Goal: Task Accomplishment & Management: Use online tool/utility

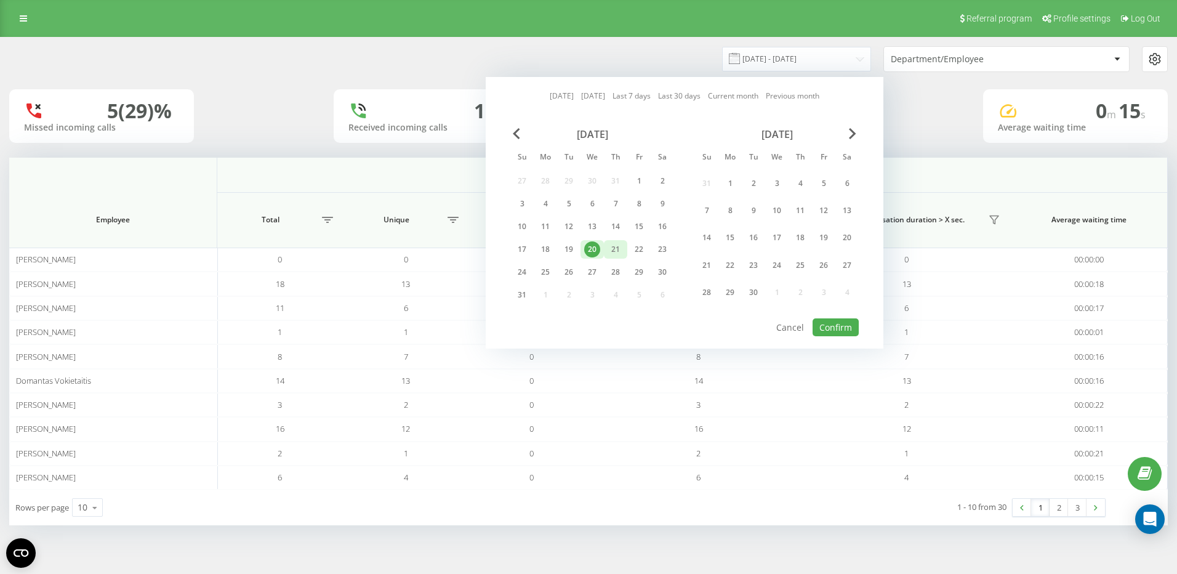
click at [606, 249] on div "21" at bounding box center [615, 249] width 23 height 18
click at [838, 335] on button "Confirm" at bounding box center [836, 327] width 46 height 18
type input "[DATE] - [DATE]"
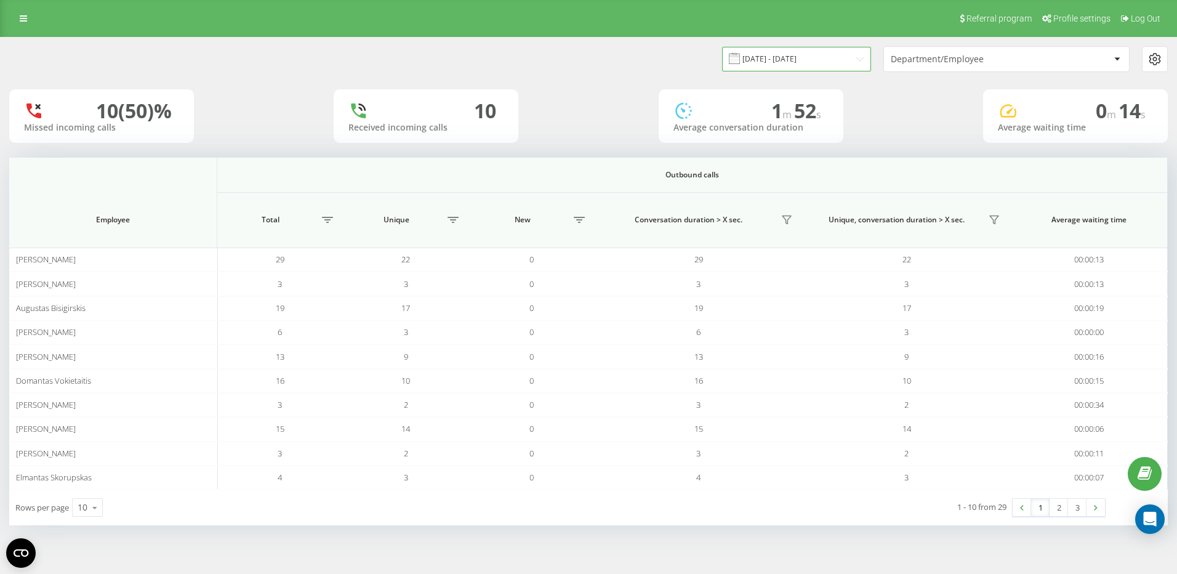
click at [851, 65] on input "[DATE] - [DATE]" at bounding box center [796, 59] width 149 height 24
click at [980, 61] on div "Department/Employee" at bounding box center [964, 59] width 147 height 10
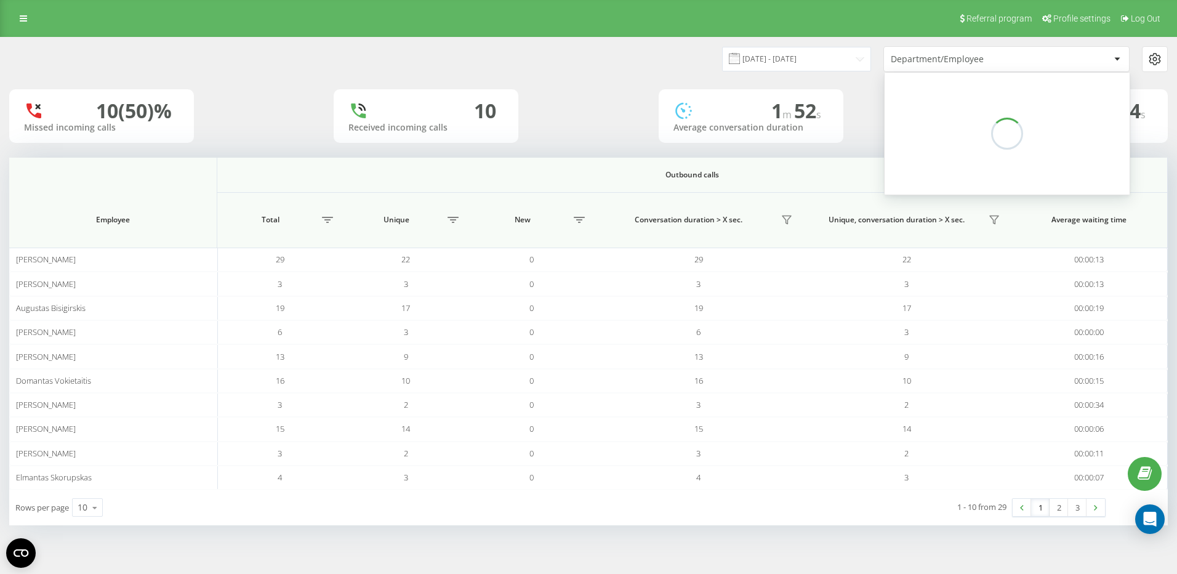
click at [953, 60] on div "Department/Employee" at bounding box center [964, 59] width 147 height 10
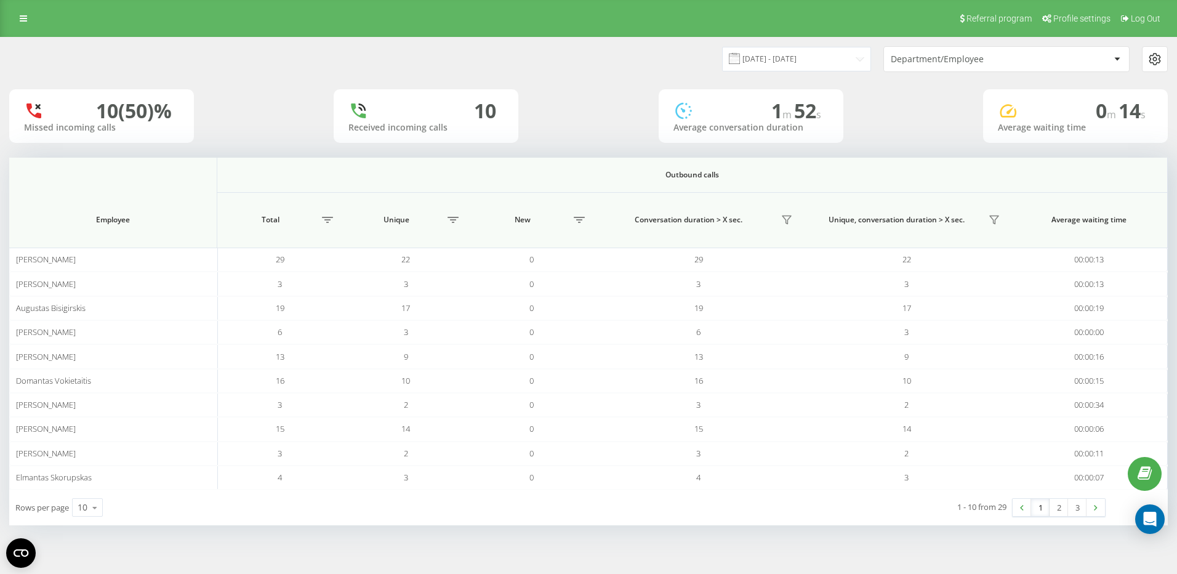
click at [953, 60] on div "Department/Employee" at bounding box center [964, 59] width 147 height 10
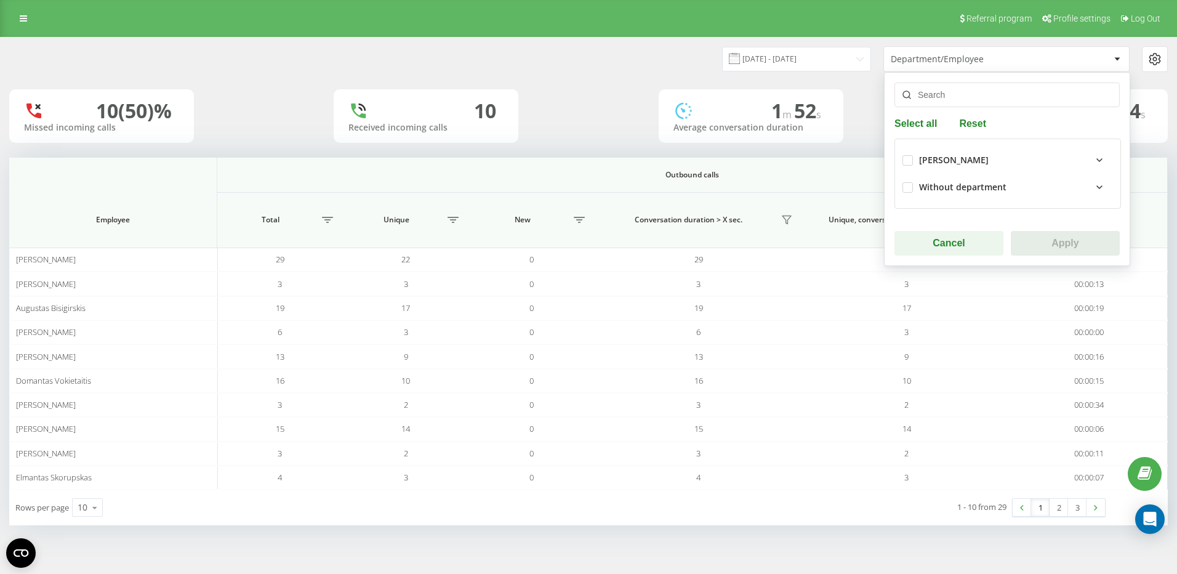
click at [1092, 160] on icon at bounding box center [1099, 160] width 15 height 15
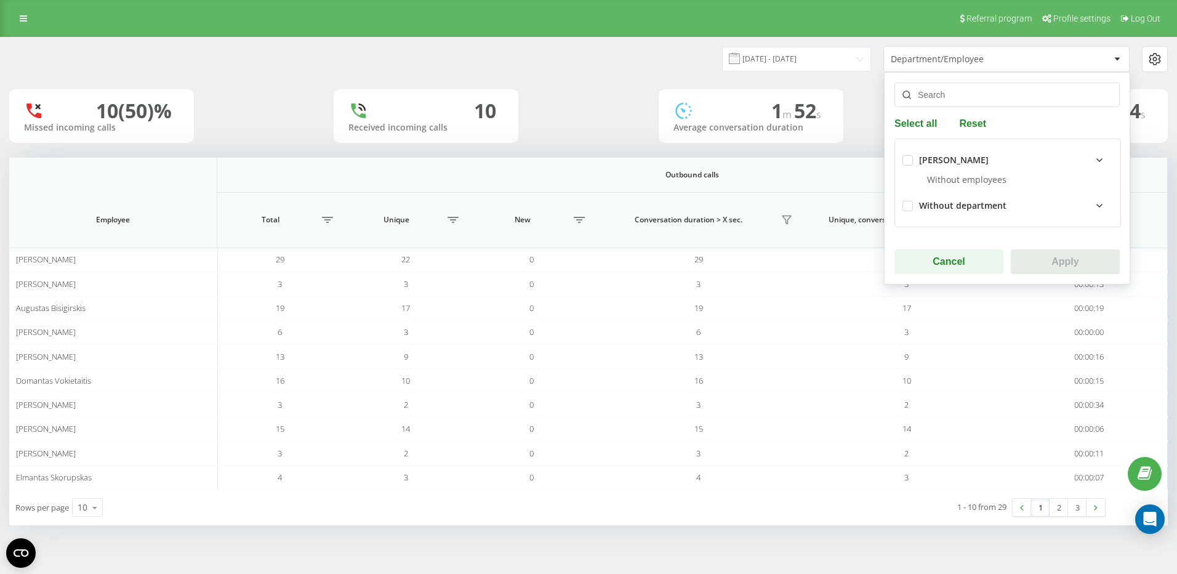
click at [973, 187] on div "Without employees" at bounding box center [1007, 183] width 211 height 18
click at [972, 179] on div "Without employees" at bounding box center [1007, 183] width 211 height 18
click at [970, 83] on input "text" at bounding box center [1006, 94] width 225 height 25
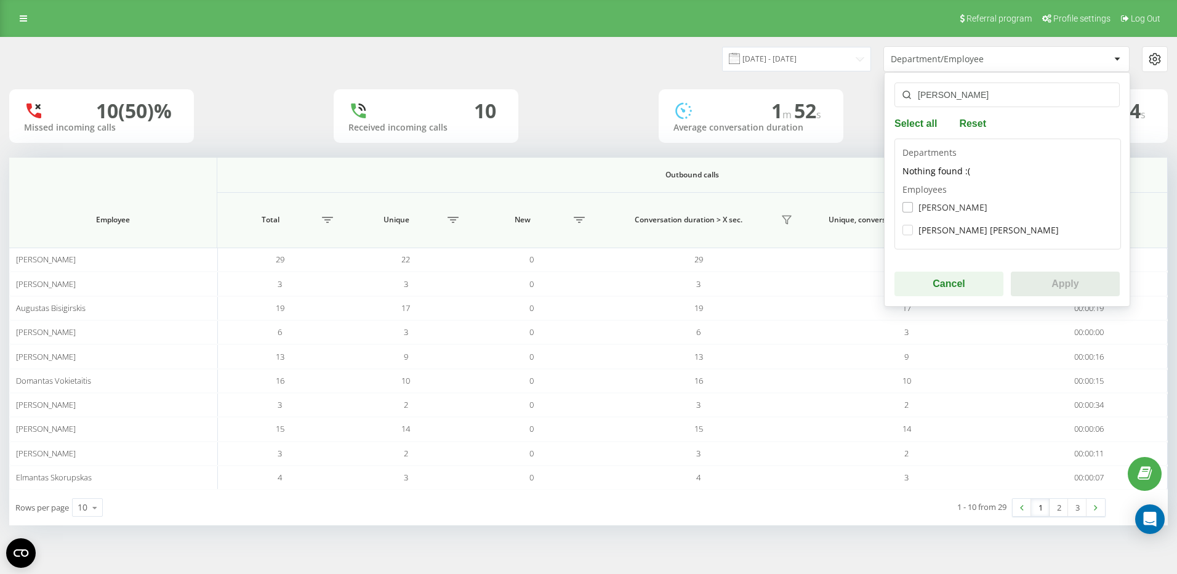
type input "[PERSON_NAME]"
click at [917, 203] on label "[PERSON_NAME]" at bounding box center [944, 207] width 85 height 10
checkbox input "true"
click at [1088, 301] on div "[PERSON_NAME] Select all Reset Departments Nothing found :( Employees [PERSON_N…" at bounding box center [1007, 189] width 246 height 235
click at [1073, 286] on button "Apply" at bounding box center [1065, 283] width 109 height 25
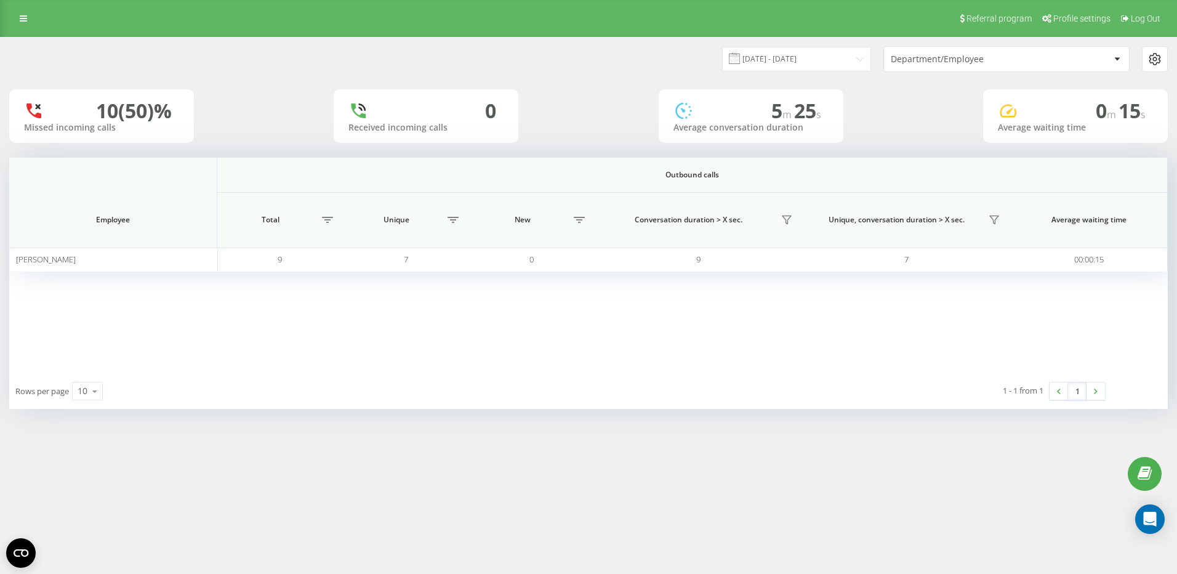
click at [953, 62] on div "Department/Employee" at bounding box center [964, 59] width 147 height 10
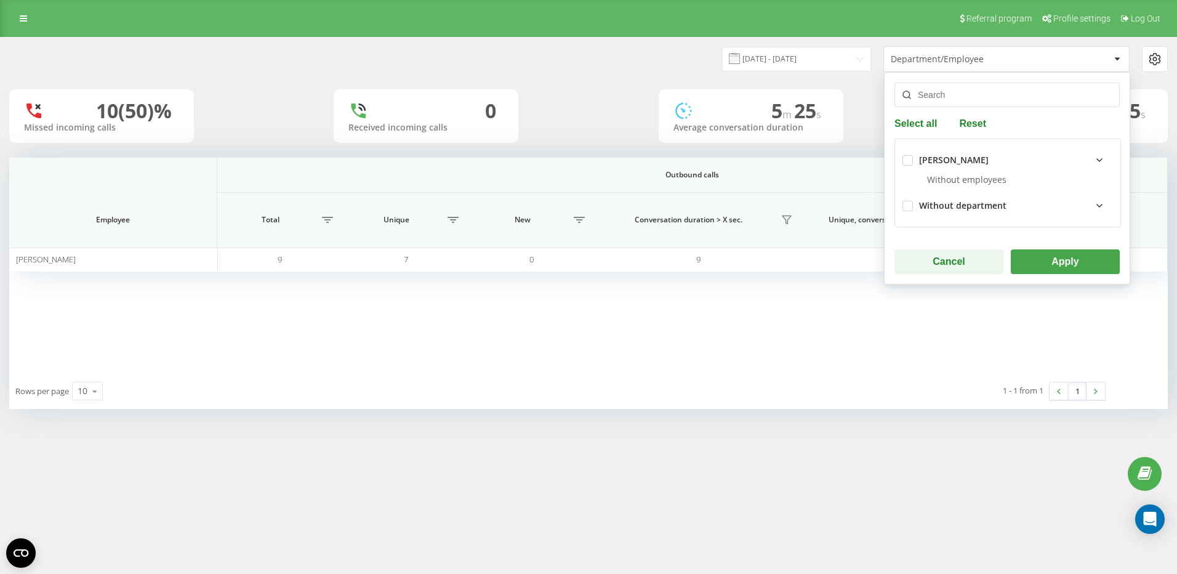
click at [965, 91] on input "text" at bounding box center [1006, 94] width 225 height 25
type input "rusn"
click at [906, 209] on label "Rusne Ruzgaite" at bounding box center [942, 207] width 80 height 10
checkbox input "true"
click at [1067, 259] on button "Apply" at bounding box center [1065, 261] width 109 height 25
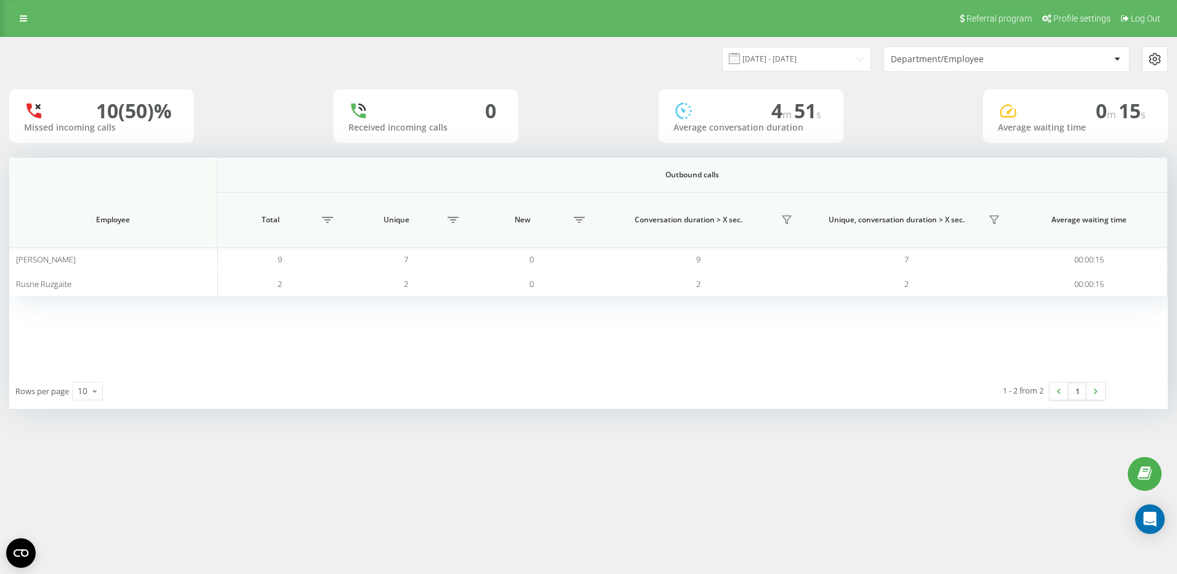
click at [944, 57] on div "Department/Employee" at bounding box center [964, 59] width 147 height 10
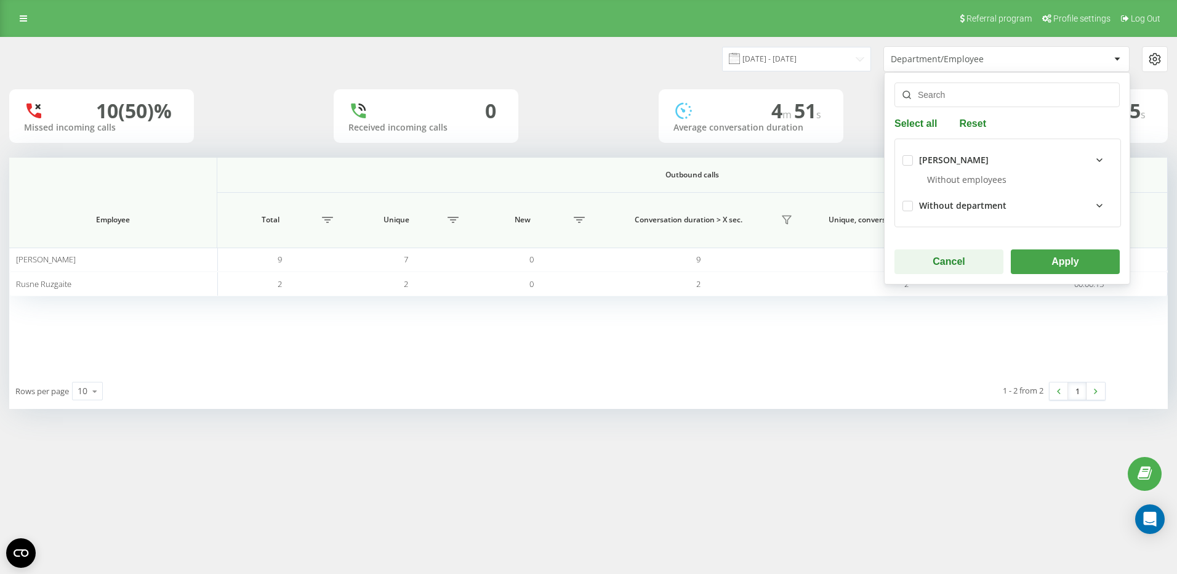
click at [946, 96] on input "text" at bounding box center [1006, 94] width 225 height 25
